Goal: Task Accomplishment & Management: Manage account settings

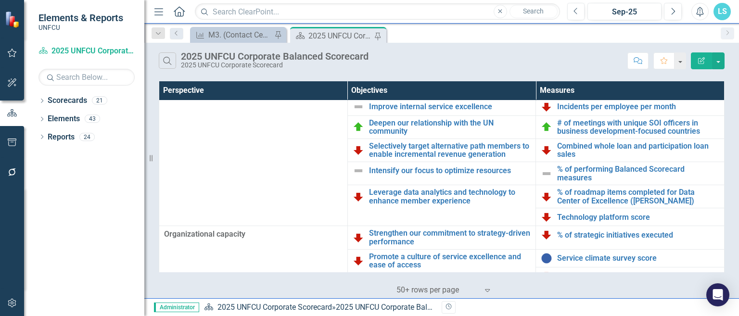
scroll to position [289, 0]
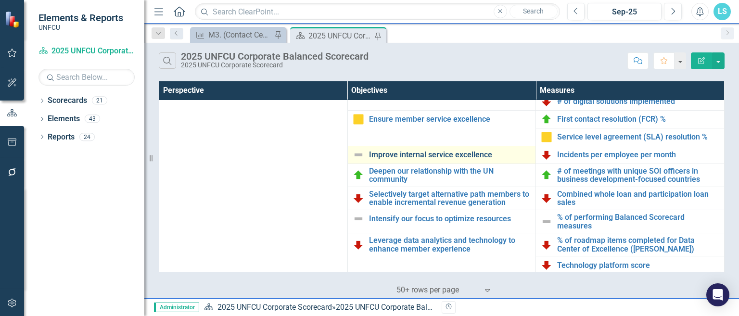
click at [407, 159] on link "Improve internal service excellence" at bounding box center [450, 155] width 162 height 9
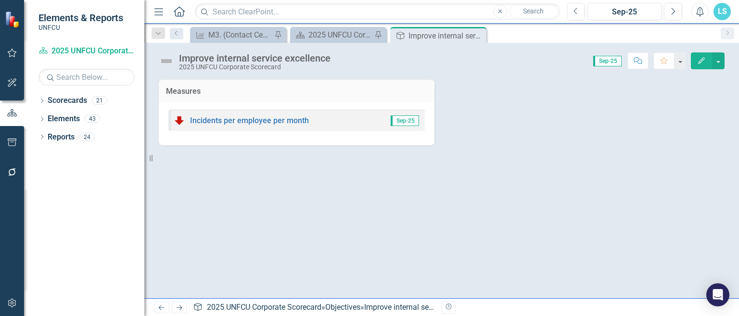
click at [172, 60] on img at bounding box center [166, 60] width 15 height 15
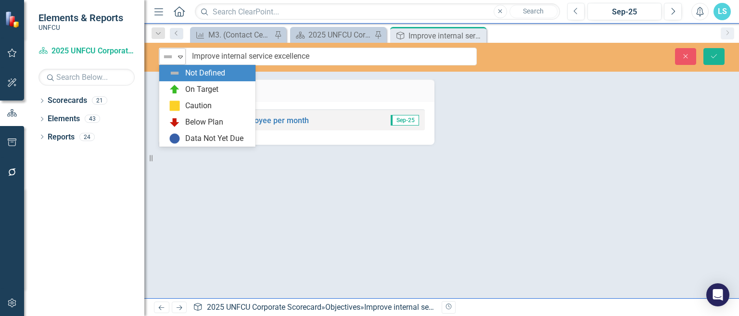
drag, startPoint x: 175, startPoint y: 57, endPoint x: 168, endPoint y: 49, distance: 10.6
click at [168, 49] on div "Not Defined Expand" at bounding box center [172, 56] width 26 height 17
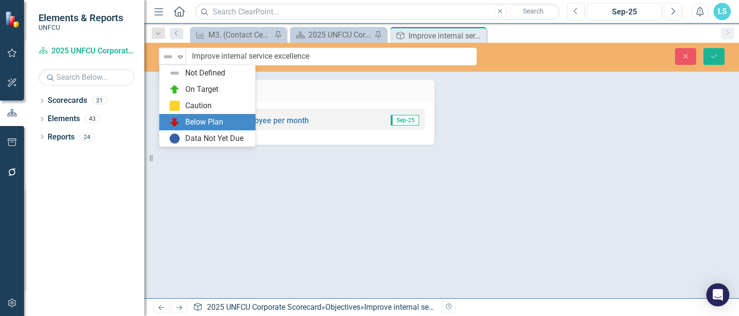
click at [192, 120] on div "Below Plan" at bounding box center [204, 122] width 38 height 11
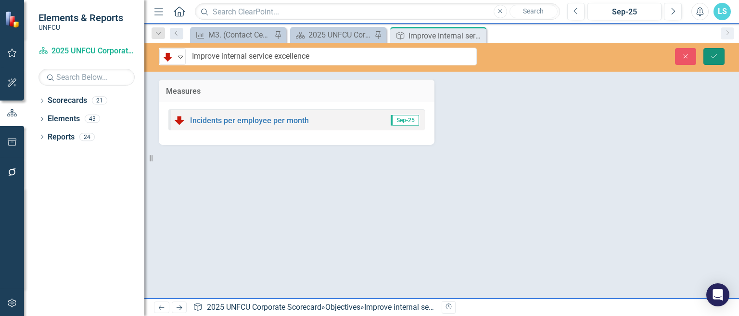
click at [718, 62] on button "Save" at bounding box center [714, 56] width 21 height 17
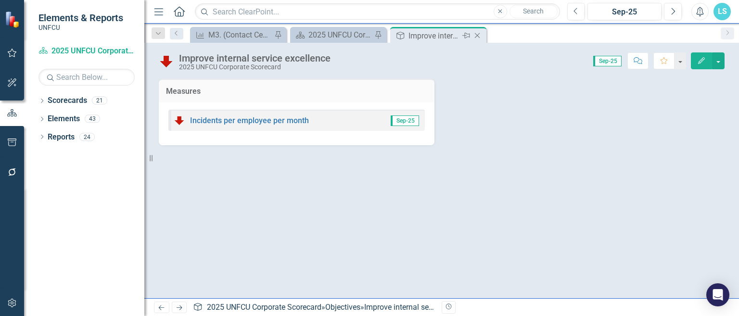
click at [481, 34] on icon "Close" at bounding box center [478, 36] width 10 height 8
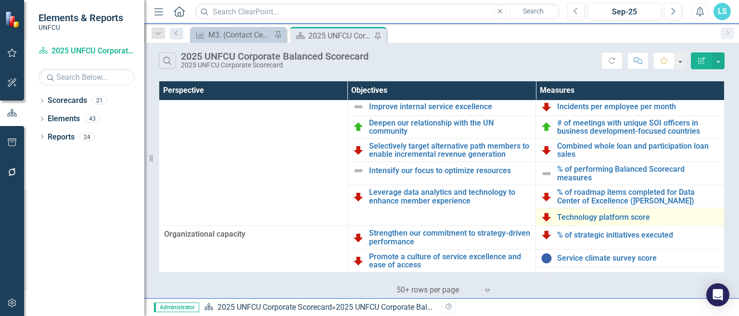
scroll to position [355, 0]
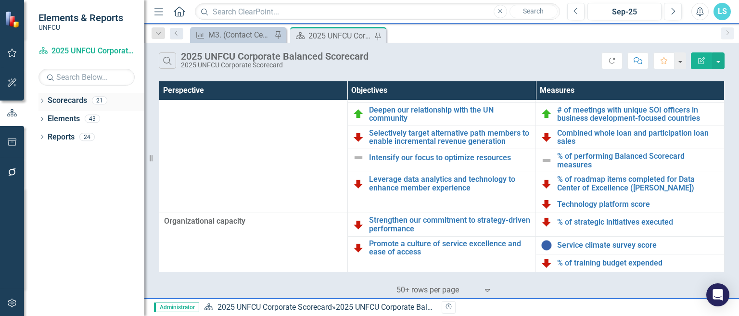
click at [44, 101] on icon "Dropdown" at bounding box center [42, 101] width 7 height 5
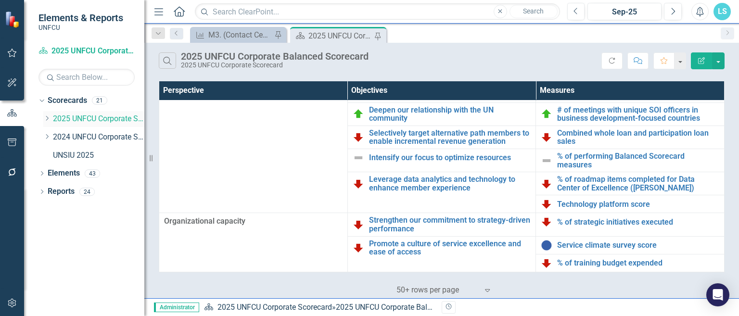
click at [50, 118] on icon "Dropdown" at bounding box center [46, 119] width 7 height 6
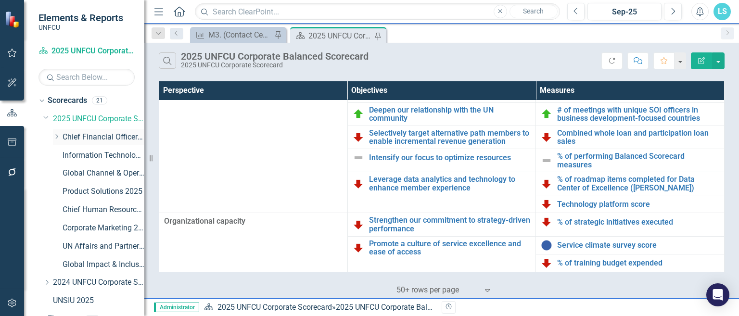
click at [101, 134] on link "Chief Financial Officer 2025" at bounding box center [104, 137] width 82 height 11
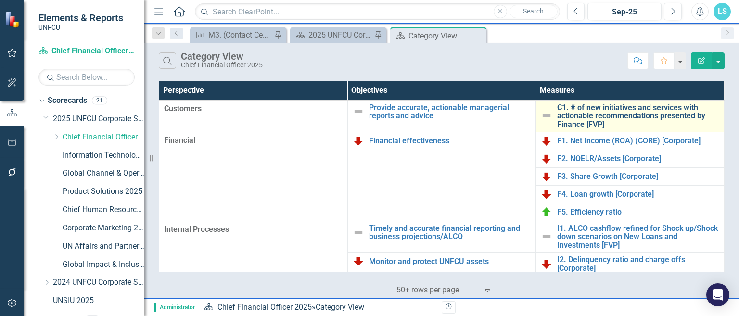
click at [603, 114] on link "C1. # of new initiatives and services with actionable recommendations presented…" at bounding box center [638, 117] width 162 height 26
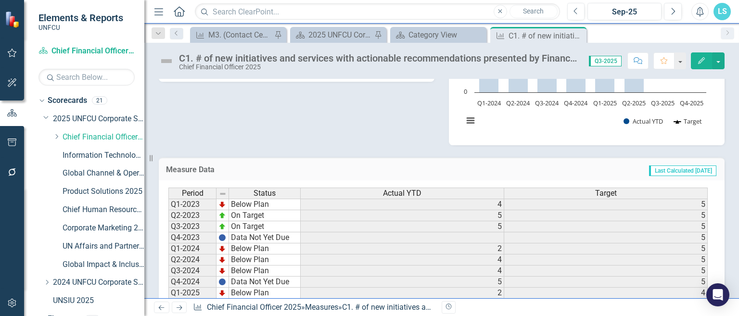
scroll to position [250, 0]
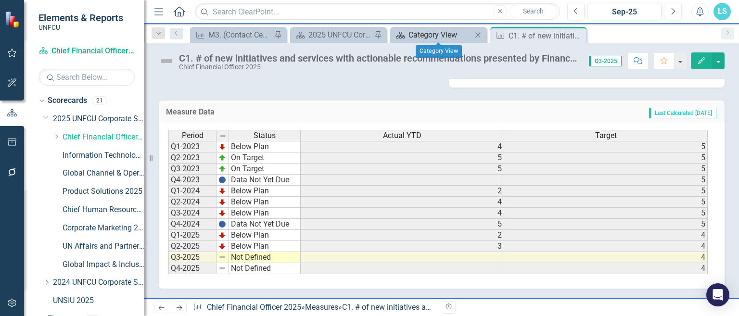
click at [435, 40] on div "Category View" at bounding box center [441, 35] width 64 height 12
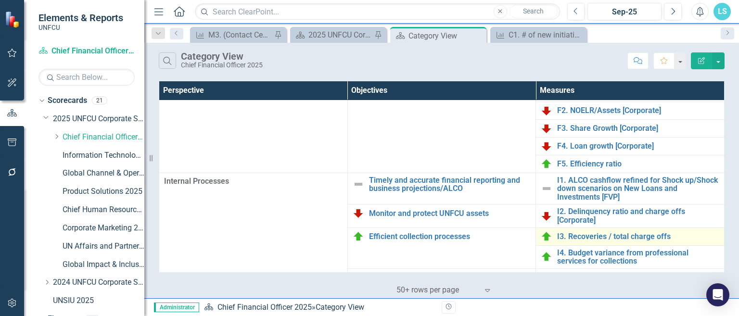
scroll to position [91, 0]
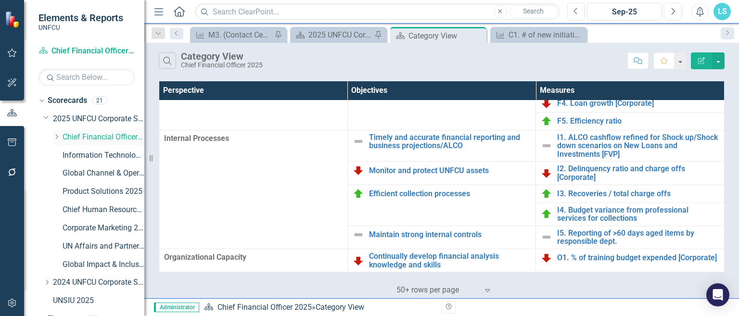
click at [60, 135] on icon "Dropdown" at bounding box center [56, 137] width 7 height 6
click at [95, 154] on link "Finance 2025" at bounding box center [108, 155] width 72 height 11
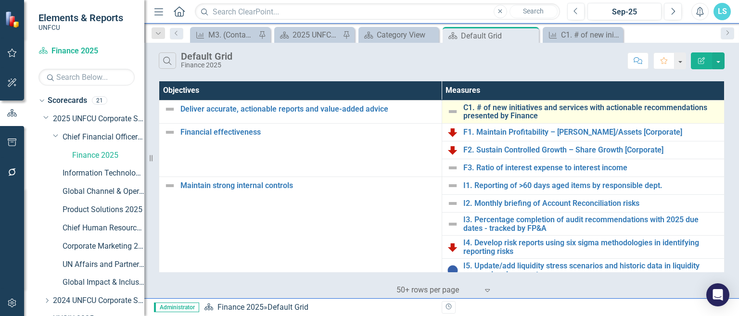
click at [494, 104] on link "C1. # of new initiatives and services with actionable recommendations presented…" at bounding box center [592, 112] width 257 height 17
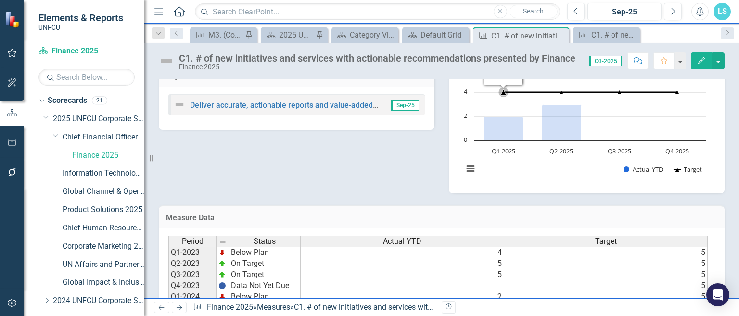
scroll to position [250, 0]
